Goal: Task Accomplishment & Management: Contribute content

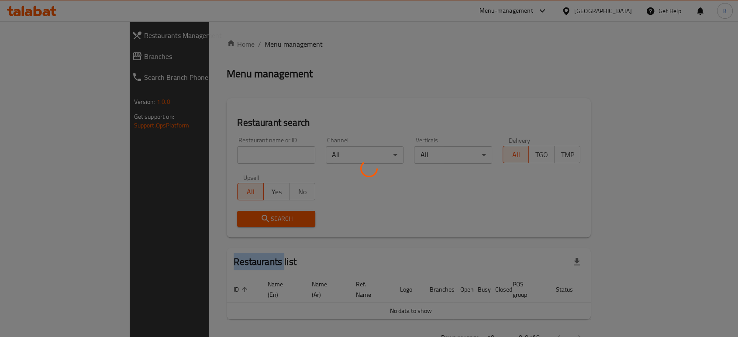
click at [226, 154] on div at bounding box center [369, 168] width 738 height 337
click at [230, 154] on div at bounding box center [369, 168] width 738 height 337
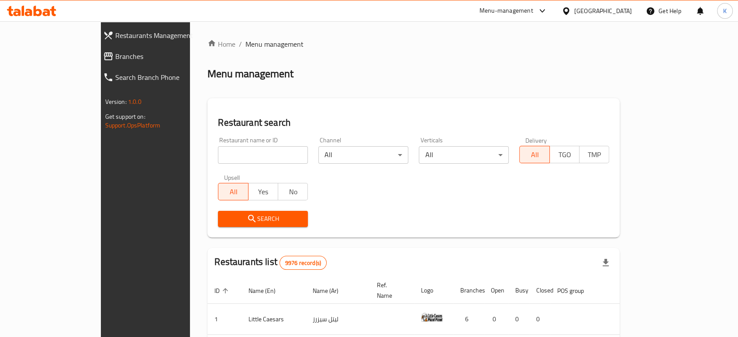
click at [266, 157] on input "search" at bounding box center [263, 154] width 90 height 17
type input "khobza"
click button "Search" at bounding box center [263, 219] width 90 height 16
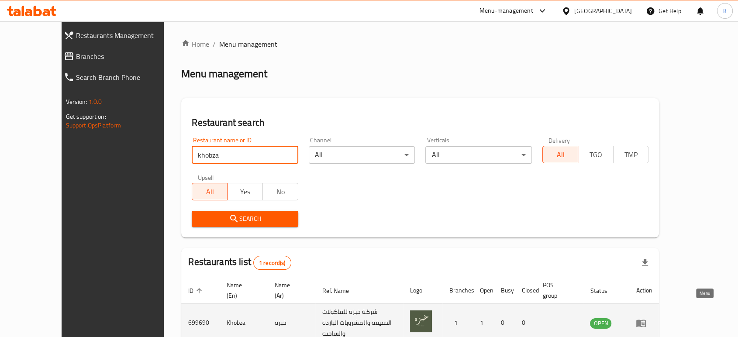
click at [646, 320] on icon "enhanced table" at bounding box center [641, 323] width 10 height 7
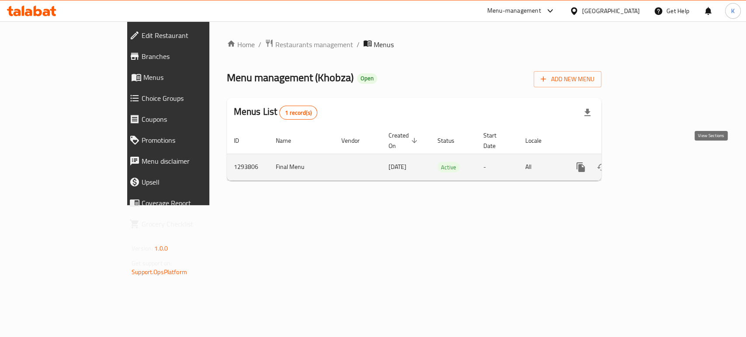
click at [647, 163] on icon "enhanced table" at bounding box center [643, 167] width 8 height 8
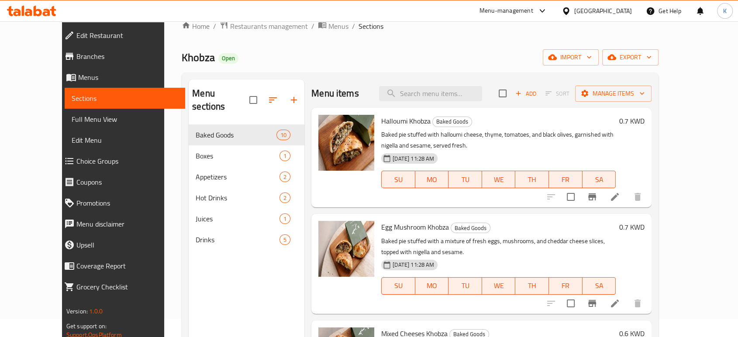
scroll to position [48, 0]
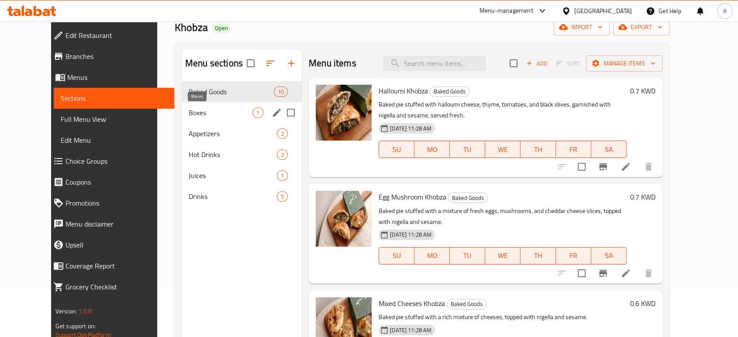
click at [207, 112] on span "Boxes" at bounding box center [221, 112] width 64 height 10
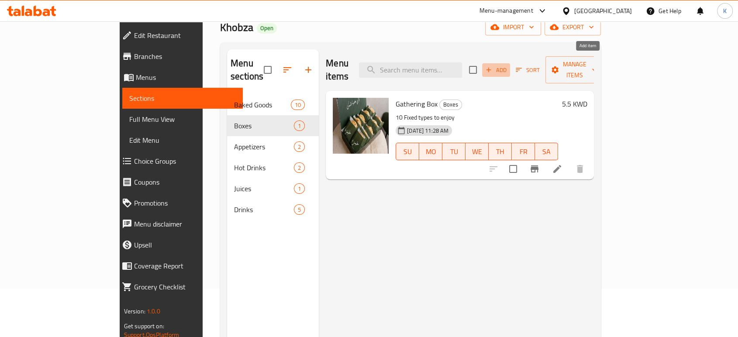
click at [508, 65] on span "Add" at bounding box center [496, 70] width 24 height 10
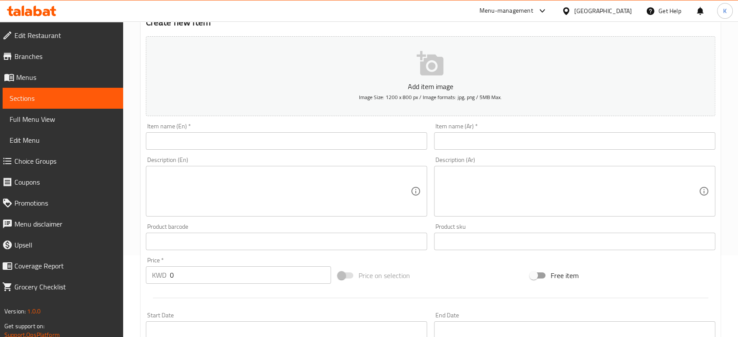
scroll to position [97, 0]
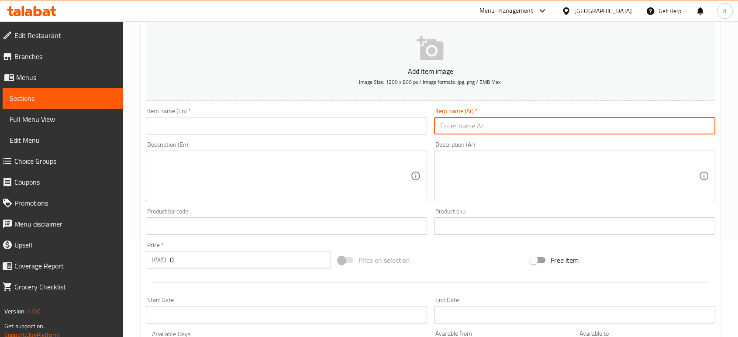
click at [451, 120] on input "text" at bounding box center [574, 125] width 281 height 17
paste input "بوكس المساء ( ميني خبزه)"
type input "بوكس المساء ( ميني خبزه)"
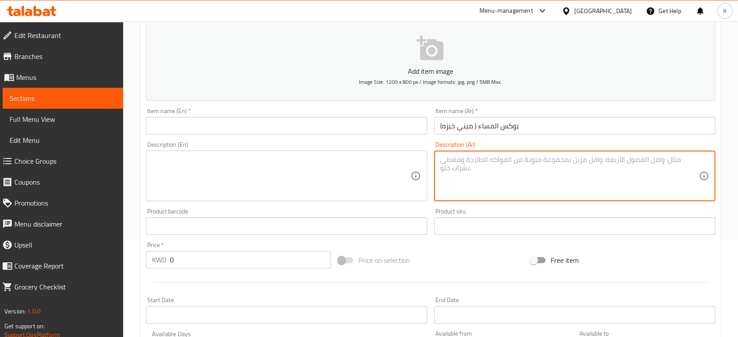
click at [481, 160] on textarea at bounding box center [569, 175] width 259 height 41
paste textarea "12 خبزه بحشوات متنوعه كل حشوه 3 قطع . بيتزا - جبن ترافل مشروم - دجاج مكسيكي - ك…"
type textarea "12 خبزه بحشوات متنوعه كل حشوه 3 قطع . بيتزا - جبن ترافل مشروم - دجاج مكسيكي - ك…"
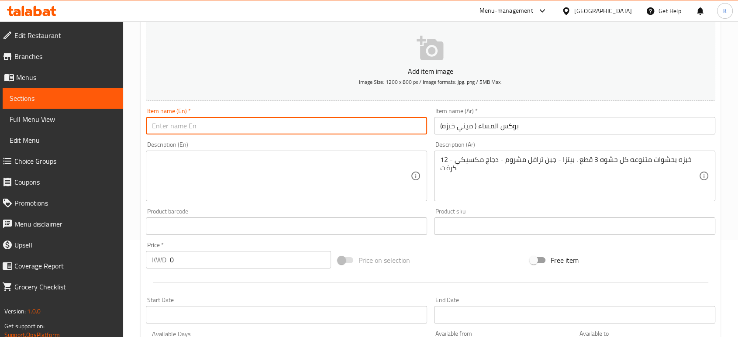
click at [345, 126] on input "text" at bounding box center [286, 125] width 281 height 17
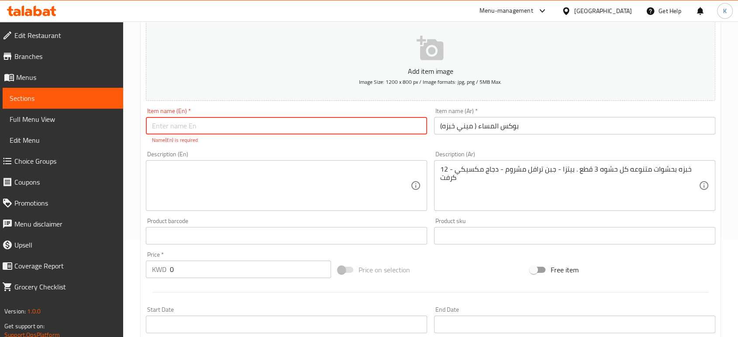
paste input "Evening Box (Mini Bread)"
type input "Evening Box (Mini Bread)"
click at [228, 189] on textarea at bounding box center [281, 185] width 259 height 41
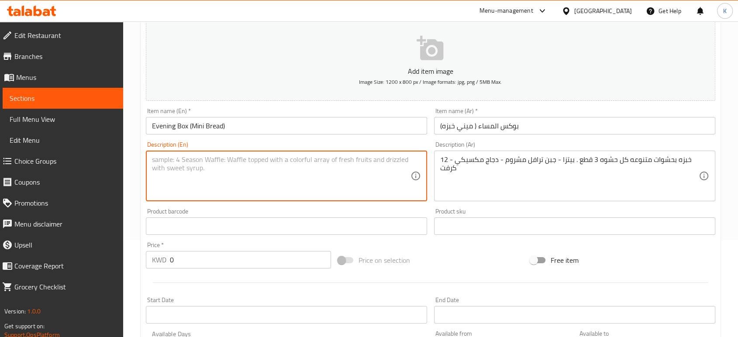
click at [216, 174] on textarea at bounding box center [281, 175] width 259 height 41
paste textarea "12 mini sandwiches with assorted fillings, 3 pieces of each flavor: Pizza – Tru…"
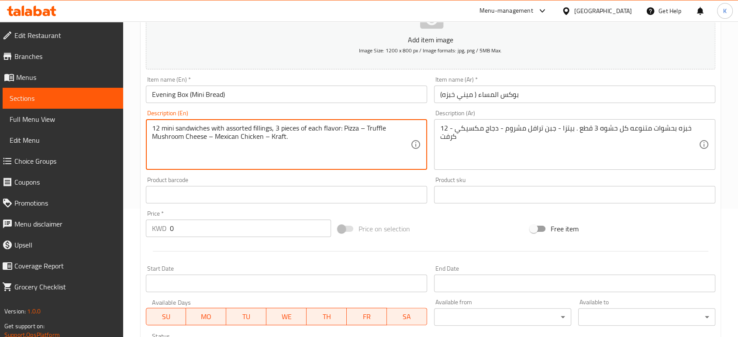
scroll to position [145, 0]
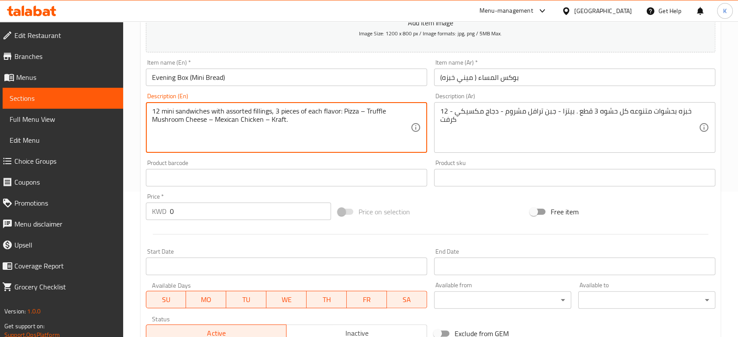
type textarea "12 mini sandwiches with assorted fillings, 3 pieces of each flavor: Pizza – Tru…"
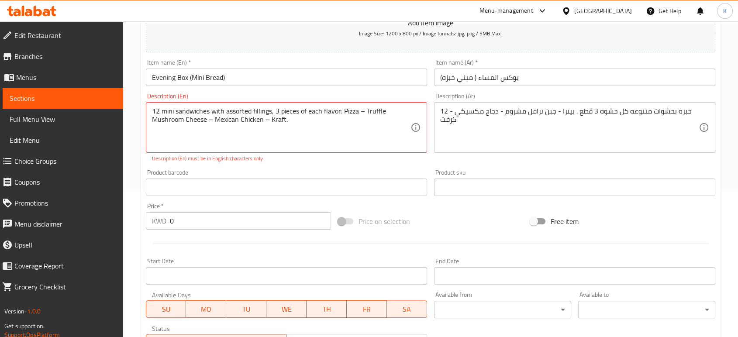
click at [333, 187] on input "text" at bounding box center [286, 187] width 281 height 17
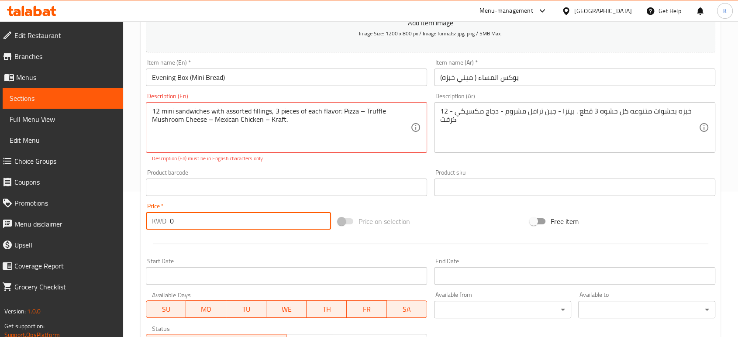
drag, startPoint x: 280, startPoint y: 215, endPoint x: 114, endPoint y: 207, distance: 167.0
click at [114, 207] on div "Edit Restaurant Branches Menus Sections Full Menu View Edit Menu Choice Groups …" at bounding box center [369, 178] width 738 height 605
type input "4.5"
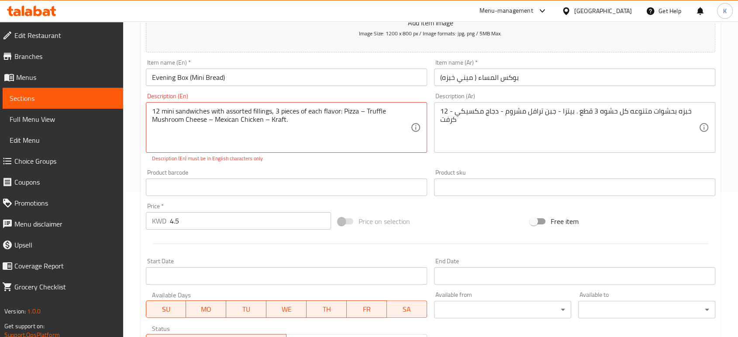
click at [457, 225] on div "Price on selection" at bounding box center [431, 222] width 192 height 24
drag, startPoint x: 269, startPoint y: 119, endPoint x: 489, endPoint y: 129, distance: 220.4
click at [281, 119] on textarea "12 mini sandwiches with assorted fillings, 3 pieces of each flavor: Pizza – Tru…" at bounding box center [281, 127] width 259 height 41
click at [351, 137] on textarea "12 mini sandwiches with assorted fillings, 3 pieces of each flavor Pizza – Truf…" at bounding box center [281, 127] width 259 height 41
click at [332, 167] on div "Product barcode Product barcode" at bounding box center [286, 183] width 288 height 34
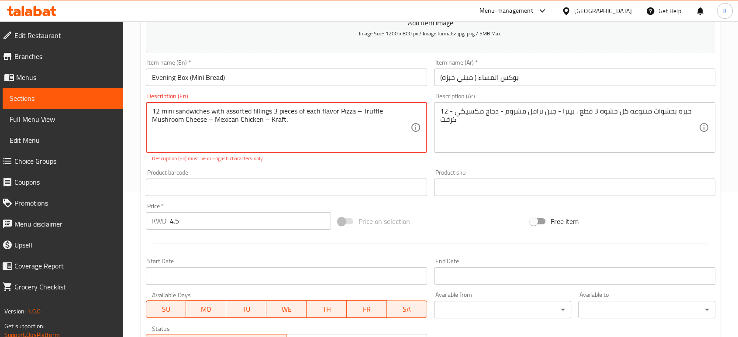
click at [362, 110] on textarea "12 mini sandwiches with assorted fillings 3 pieces of each flavor Pizza – Truff…" at bounding box center [281, 127] width 259 height 41
click at [377, 110] on textarea "12 mini sandwiches with assorted fillings 3 pieces of each flavor Pizza, Truffl…" at bounding box center [281, 127] width 259 height 41
click at [212, 119] on textarea "12 mini sandwiches with assorted fillings 3 pieces of each flavor Pizza, Truffl…" at bounding box center [281, 127] width 259 height 41
click at [264, 118] on textarea "12 mini sandwiches with assorted fillings 3 pieces of each flavor Pizza, Truffl…" at bounding box center [281, 127] width 259 height 41
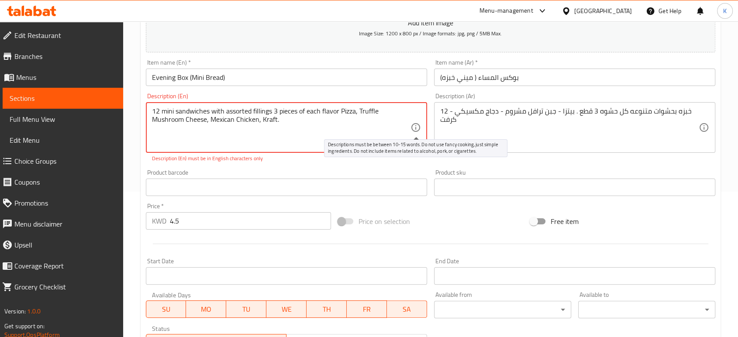
type textarea "12 mini sandwiches with assorted fillings 3 pieces of each flavor Pizza, Truffl…"
click at [415, 127] on icon at bounding box center [416, 127] width 10 height 10
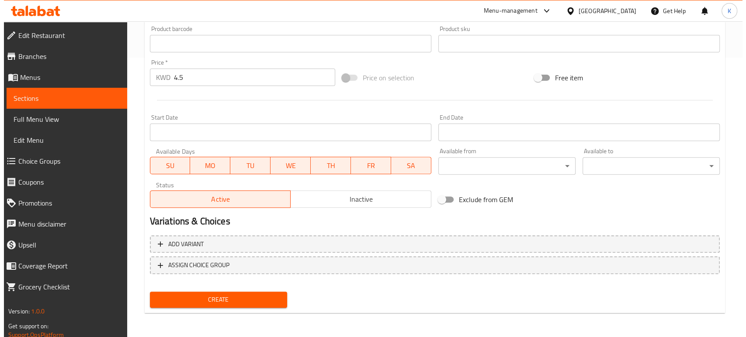
scroll to position [231, 0]
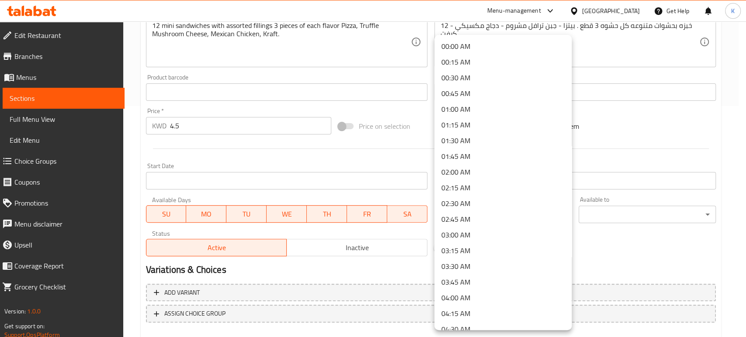
click at [599, 236] on div at bounding box center [373, 168] width 746 height 337
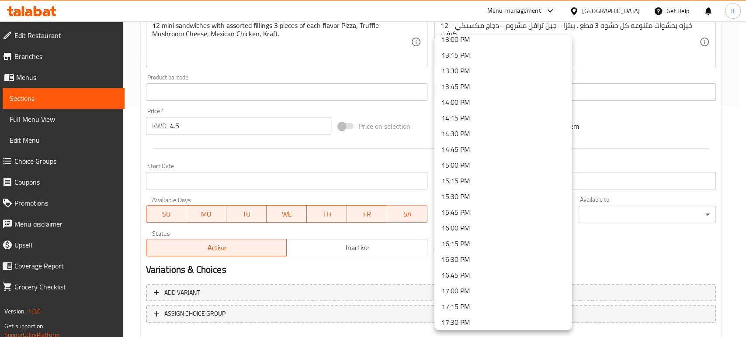
scroll to position [776, 0]
click at [466, 87] on li "13:00 PM" at bounding box center [502, 88] width 137 height 16
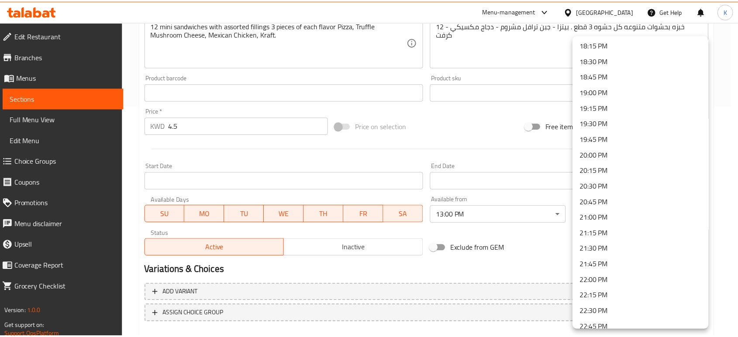
scroll to position [1237, 0]
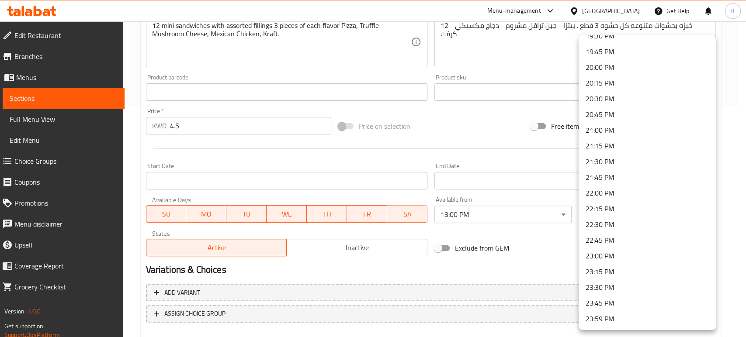
click at [602, 193] on li "22:00 PM" at bounding box center [646, 193] width 137 height 16
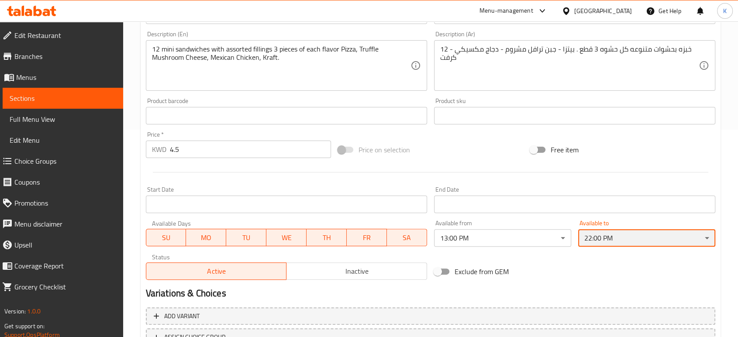
scroll to position [280, 0]
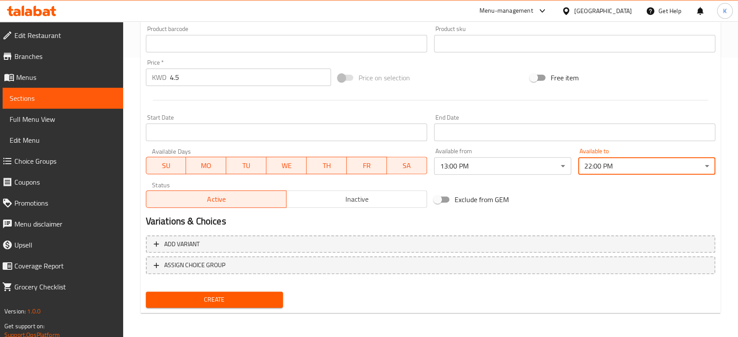
click at [234, 300] on span "Create" at bounding box center [214, 299] width 123 height 11
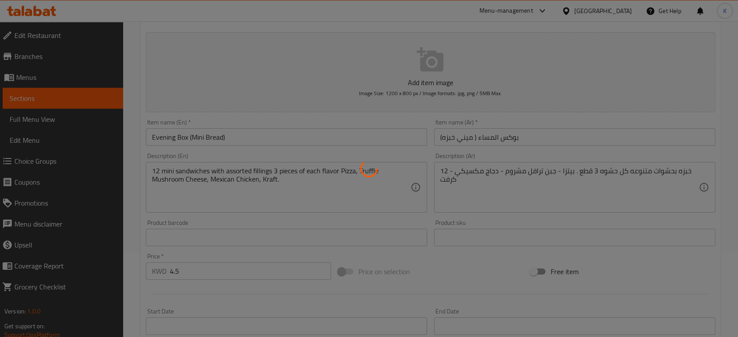
type input "0"
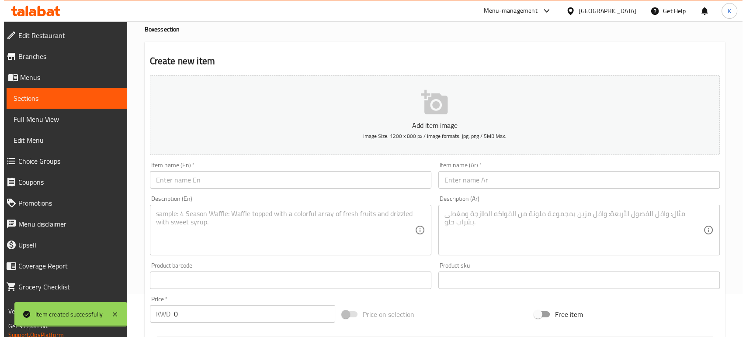
scroll to position [37, 0]
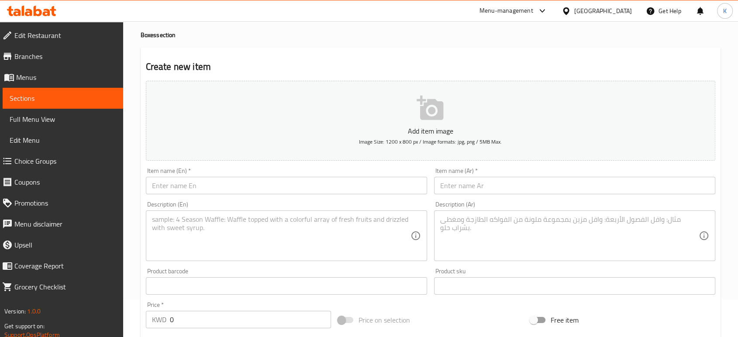
click at [354, 69] on h2 "Create new item" at bounding box center [431, 66] width 570 height 13
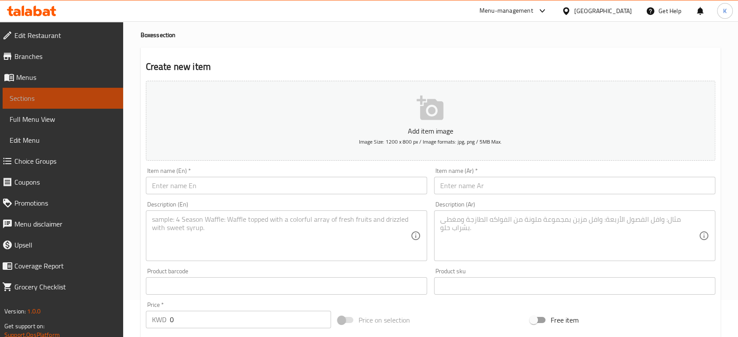
click at [38, 97] on span "Sections" at bounding box center [63, 98] width 107 height 10
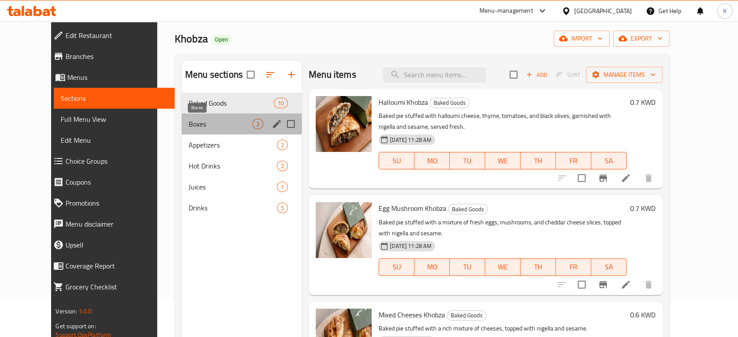
drag, startPoint x: 204, startPoint y: 123, endPoint x: 210, endPoint y: 124, distance: 5.8
click at [204, 123] on span "Boxes" at bounding box center [221, 124] width 64 height 10
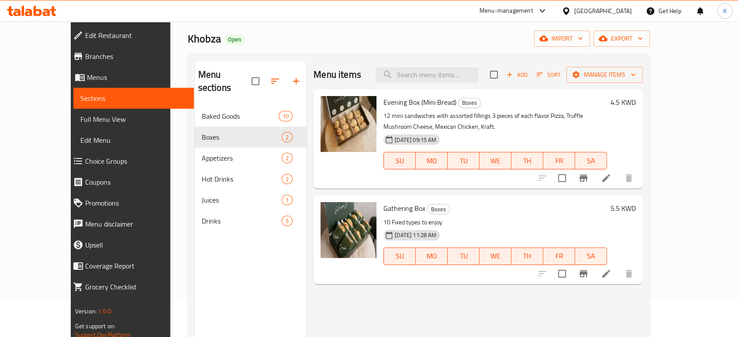
click at [392, 303] on div "Menu items Add Sort Manage items Evening Box (Mini Bread) Boxes 12 mini sandwic…" at bounding box center [475, 229] width 336 height 337
